Goal: Task Accomplishment & Management: Manage account settings

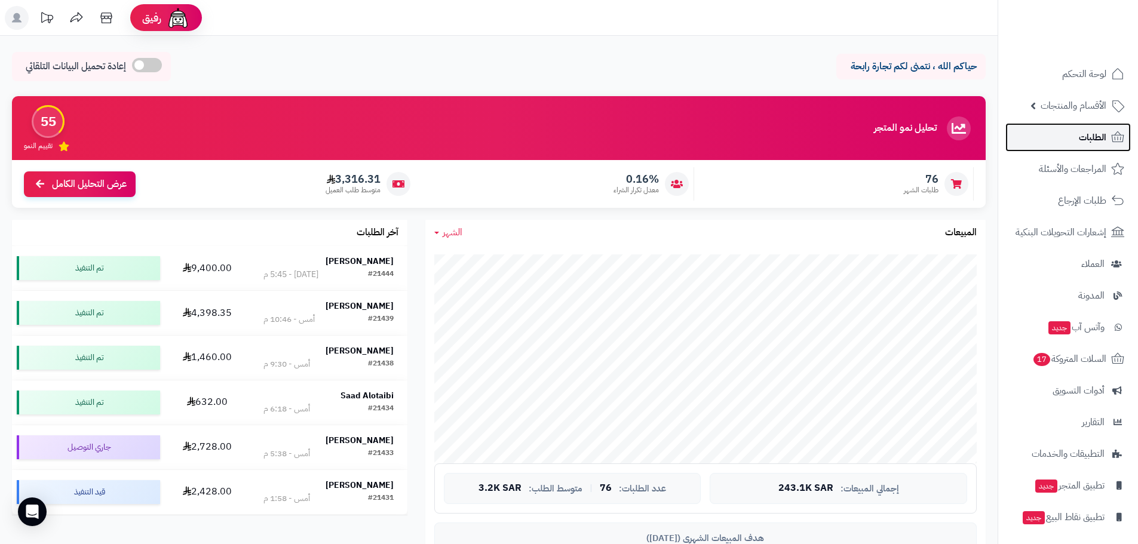
click at [1111, 125] on link "الطلبات" at bounding box center [1068, 137] width 125 height 29
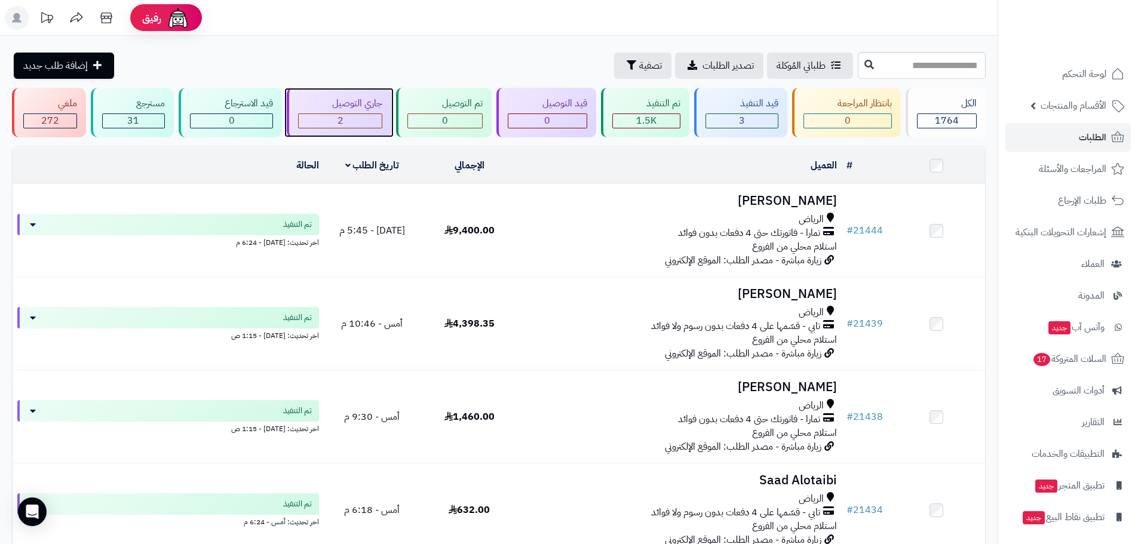
click at [344, 122] on div "2" at bounding box center [341, 121] width 84 height 14
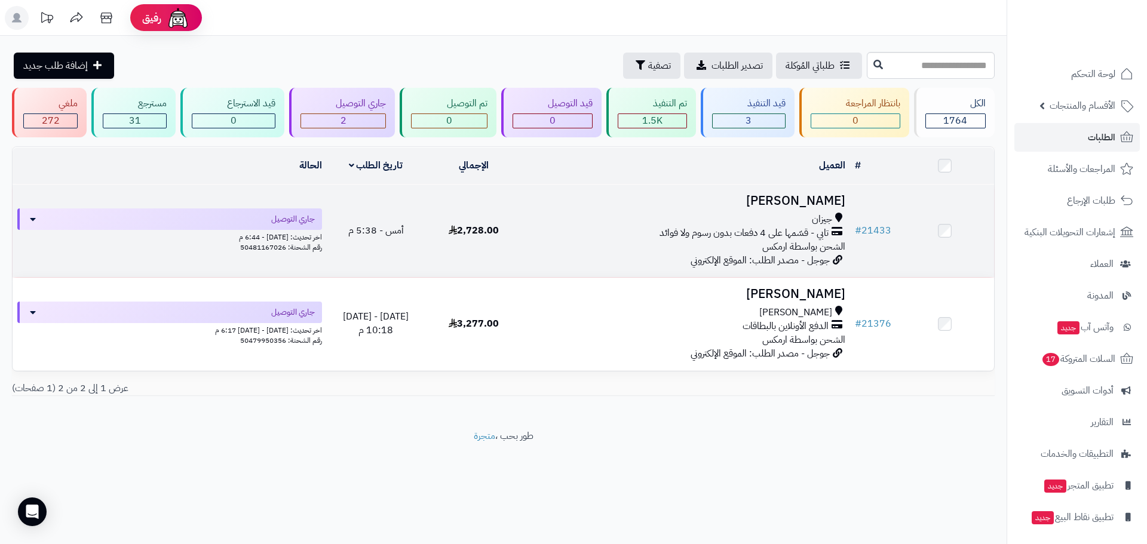
click at [815, 202] on h3 "[PERSON_NAME]" at bounding box center [686, 201] width 317 height 14
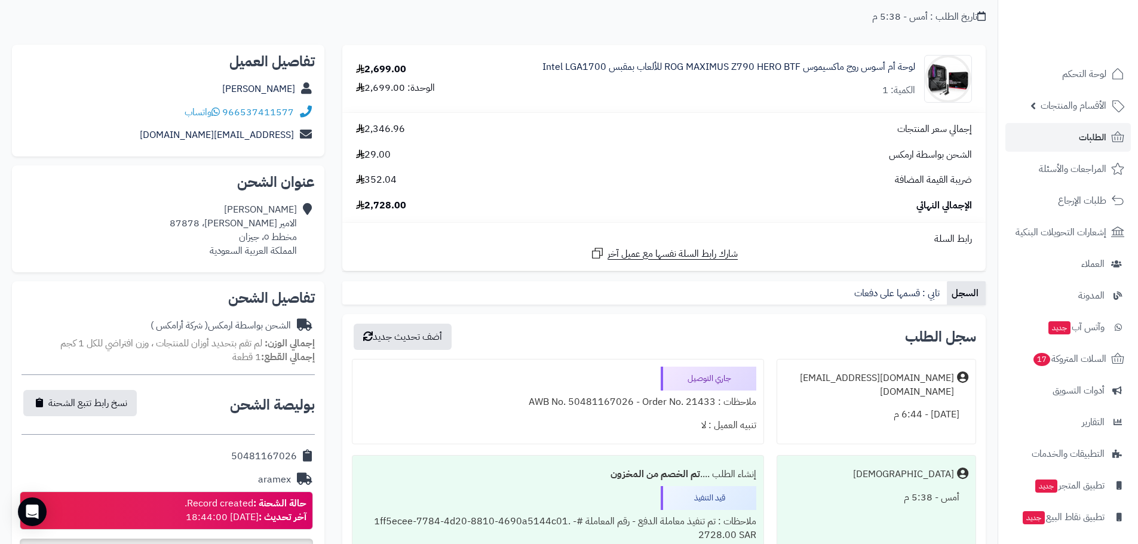
scroll to position [179, 0]
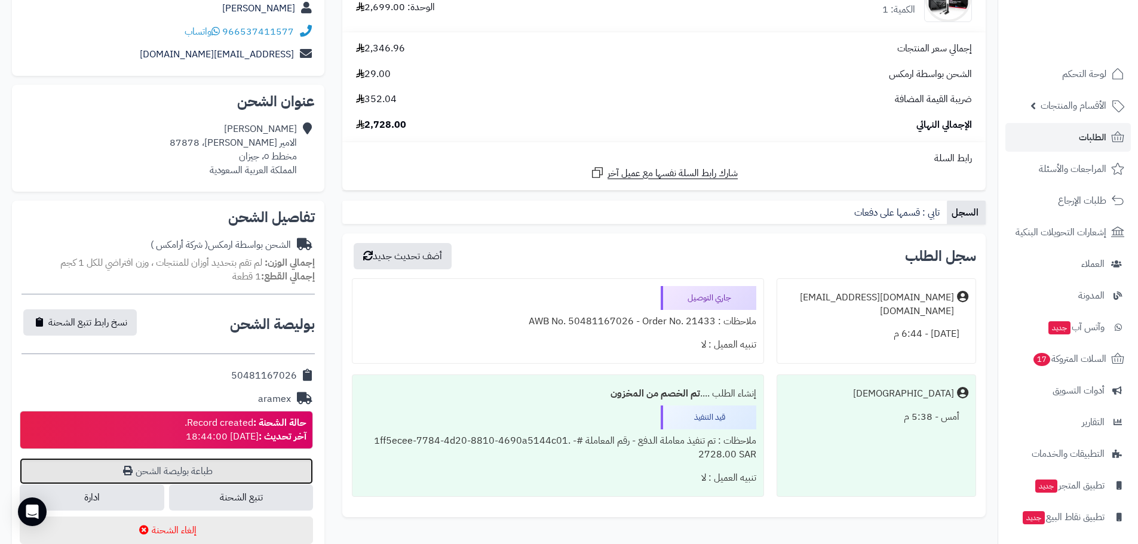
click at [277, 465] on link "طباعة بوليصة الشحن" at bounding box center [166, 471] width 293 height 26
